Goal: Task Accomplishment & Management: Use online tool/utility

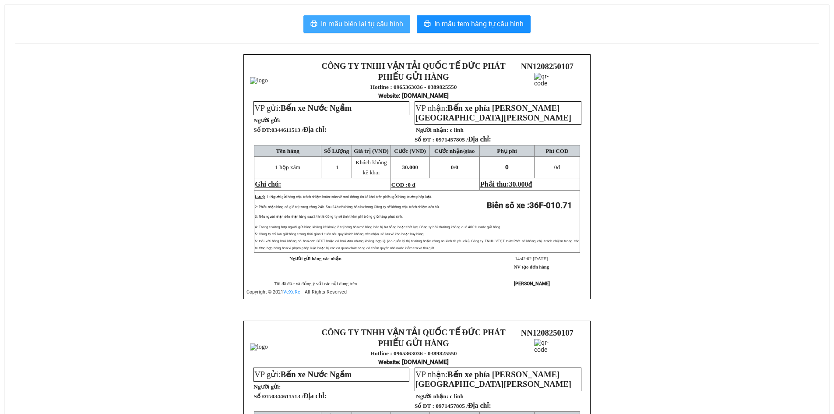
click at [372, 28] on span "In mẫu biên lai tự cấu hình" at bounding box center [362, 23] width 82 height 11
click at [360, 29] on span "In mẫu biên lai tự cấu hình" at bounding box center [362, 23] width 82 height 11
click at [373, 22] on span "In mẫu biên lai tự cấu hình" at bounding box center [362, 23] width 82 height 11
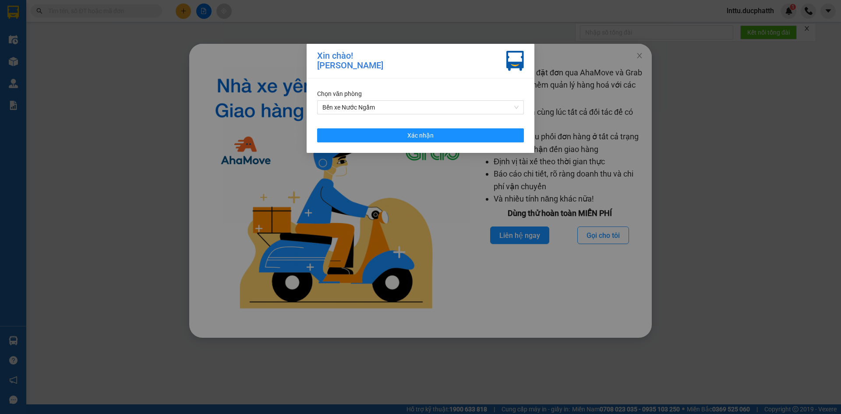
click at [339, 144] on div "Chọn văn phòng Bến xe Nước Ngầm Xác nhận" at bounding box center [421, 115] width 228 height 74
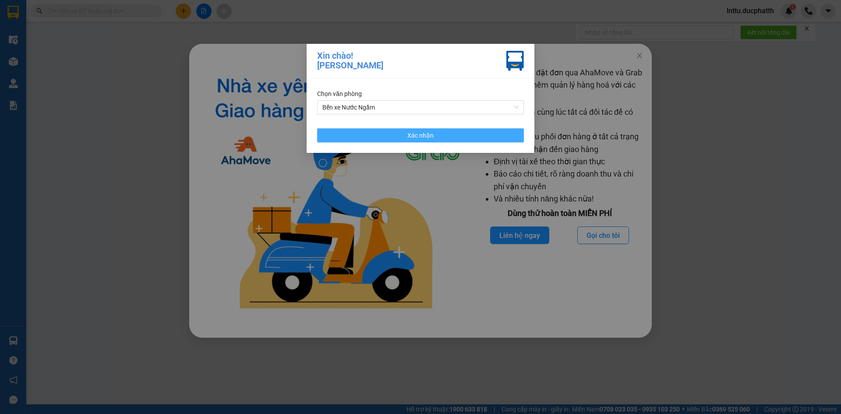
click at [339, 138] on button "Xác nhận" at bounding box center [420, 135] width 207 height 14
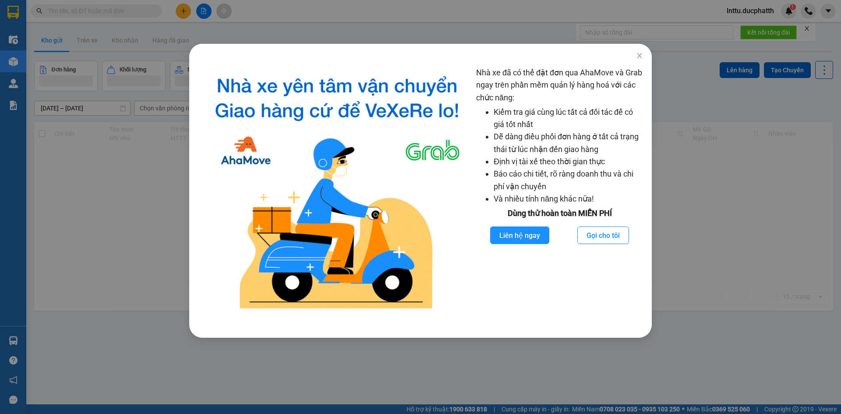
click at [59, 184] on div "Nhà xe đã có thể đặt đơn qua AhaMove và Grab ngay trên phần mềm quản lý hàng ho…" at bounding box center [420, 207] width 841 height 414
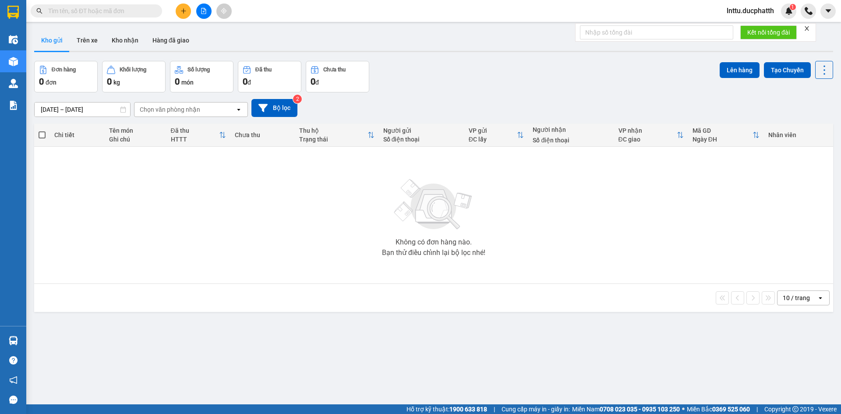
click at [79, 11] on input "text" at bounding box center [99, 11] width 103 height 10
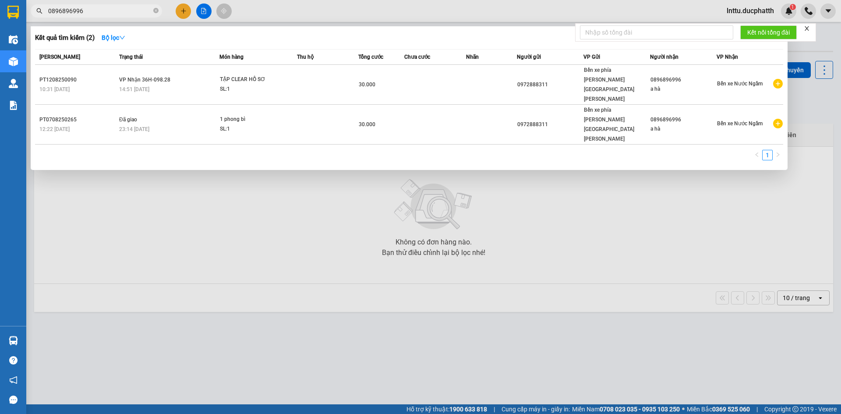
type input "0896896996"
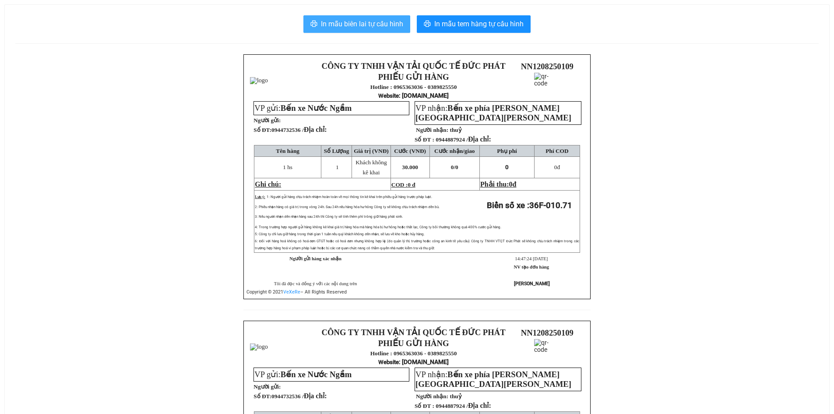
click at [346, 32] on button "In mẫu biên lai tự cấu hình" at bounding box center [357, 24] width 107 height 18
click at [356, 29] on span "In mẫu biên lai tự cấu hình" at bounding box center [362, 23] width 82 height 11
